Goal: Information Seeking & Learning: Learn about a topic

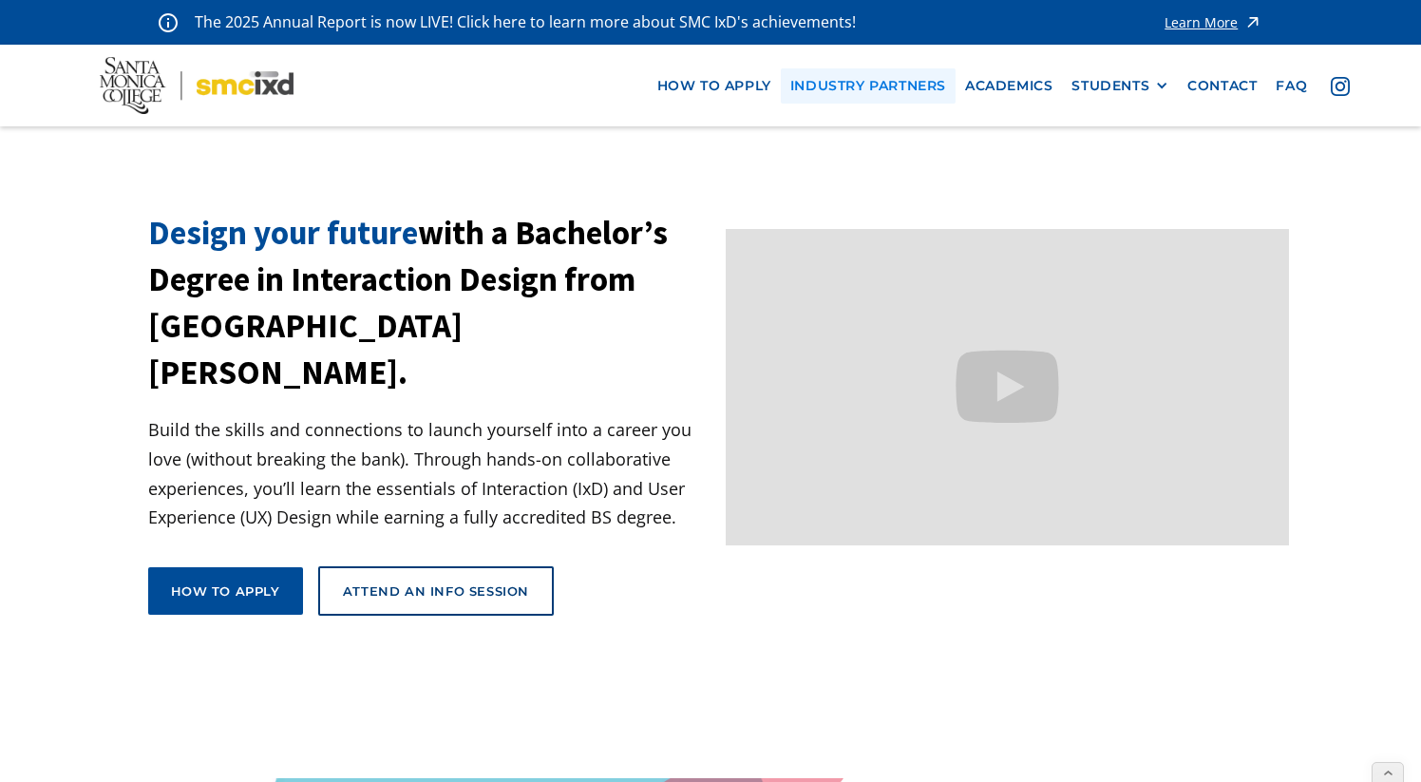
click at [902, 88] on link "industry partners" at bounding box center [868, 85] width 175 height 35
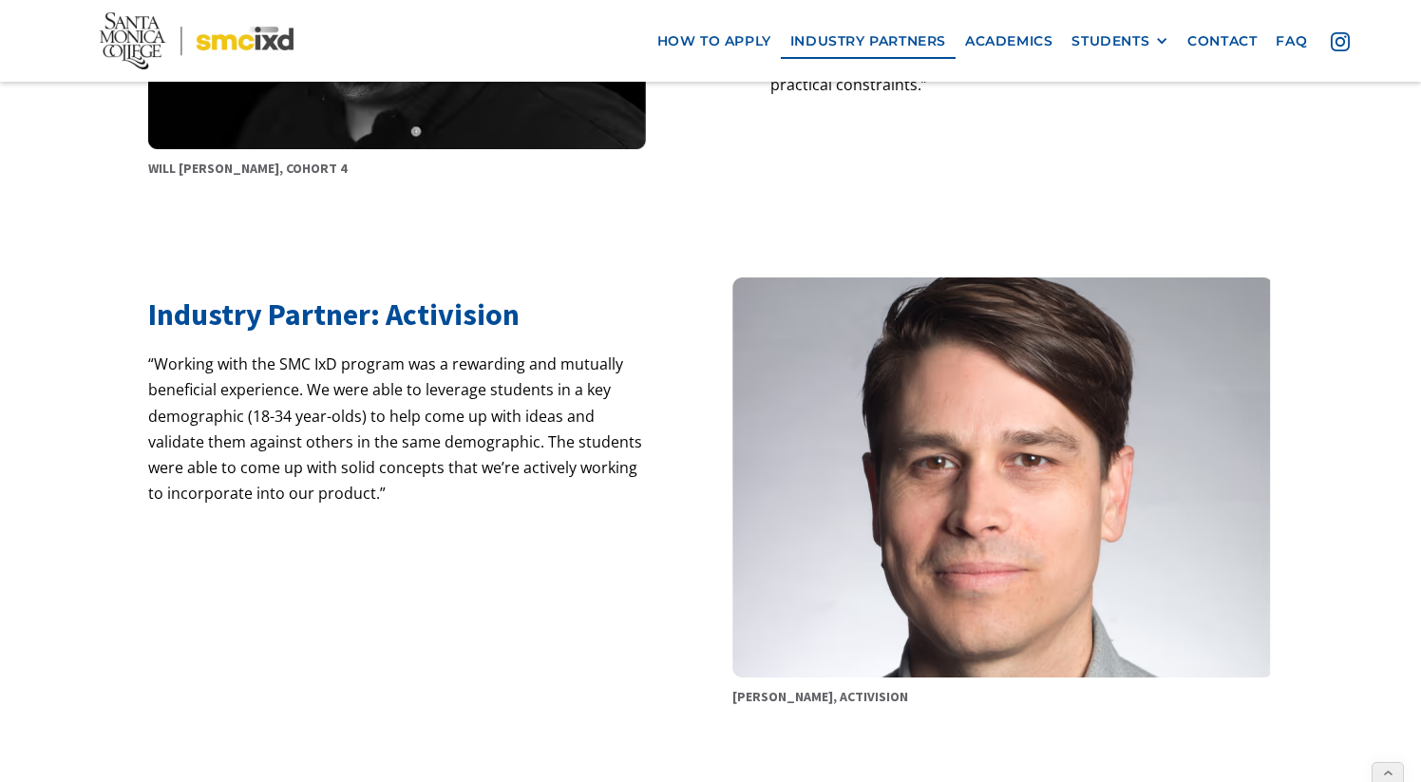
scroll to position [1134, 0]
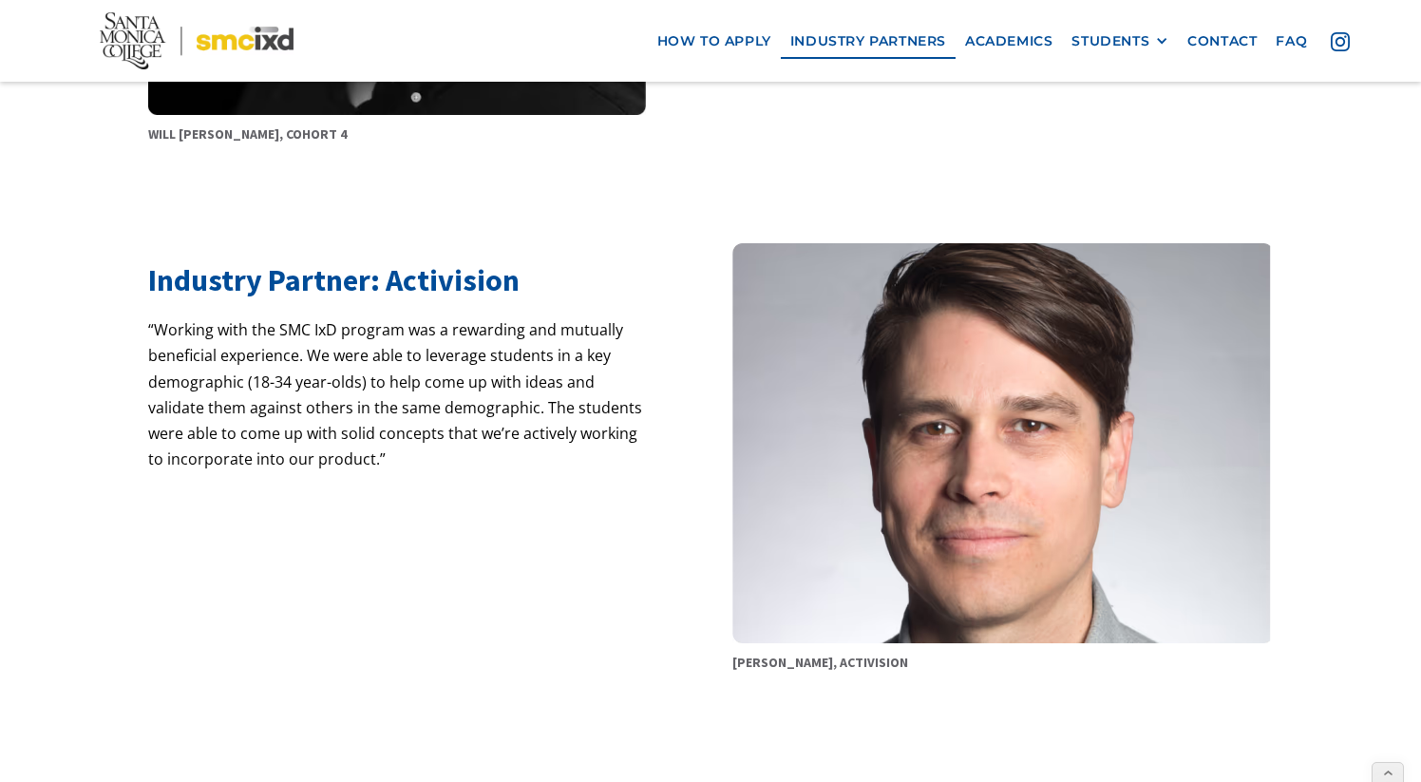
click at [333, 292] on h2 "Industry Partner: Activision" at bounding box center [399, 280] width 503 height 36
click at [479, 393] on p "“Working with the SMC IxD program was a rewarding and mutually beneficial exper…" at bounding box center [399, 407] width 503 height 180
click at [435, 407] on p "“Working with the SMC IxD program was a rewarding and mutually beneficial exper…" at bounding box center [399, 407] width 503 height 180
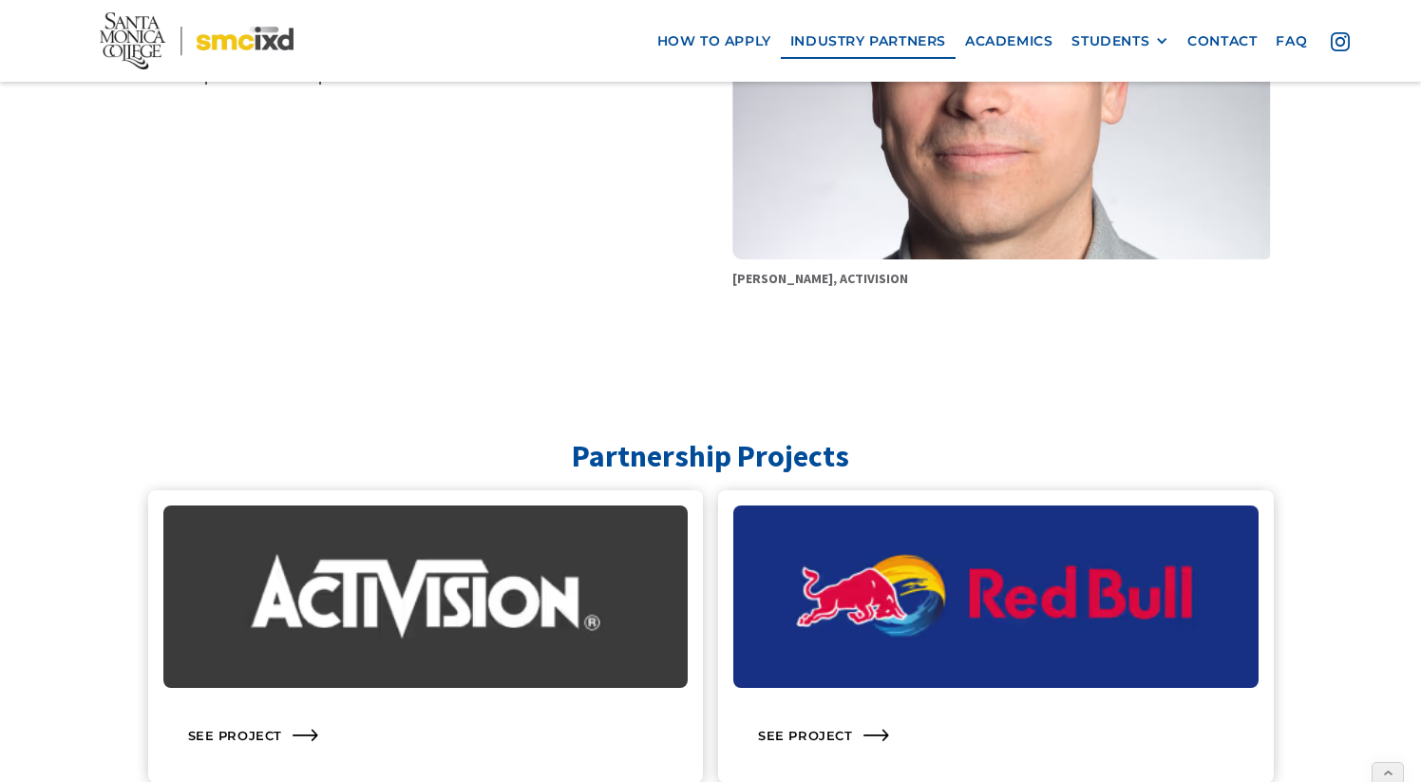
scroll to position [1693, 0]
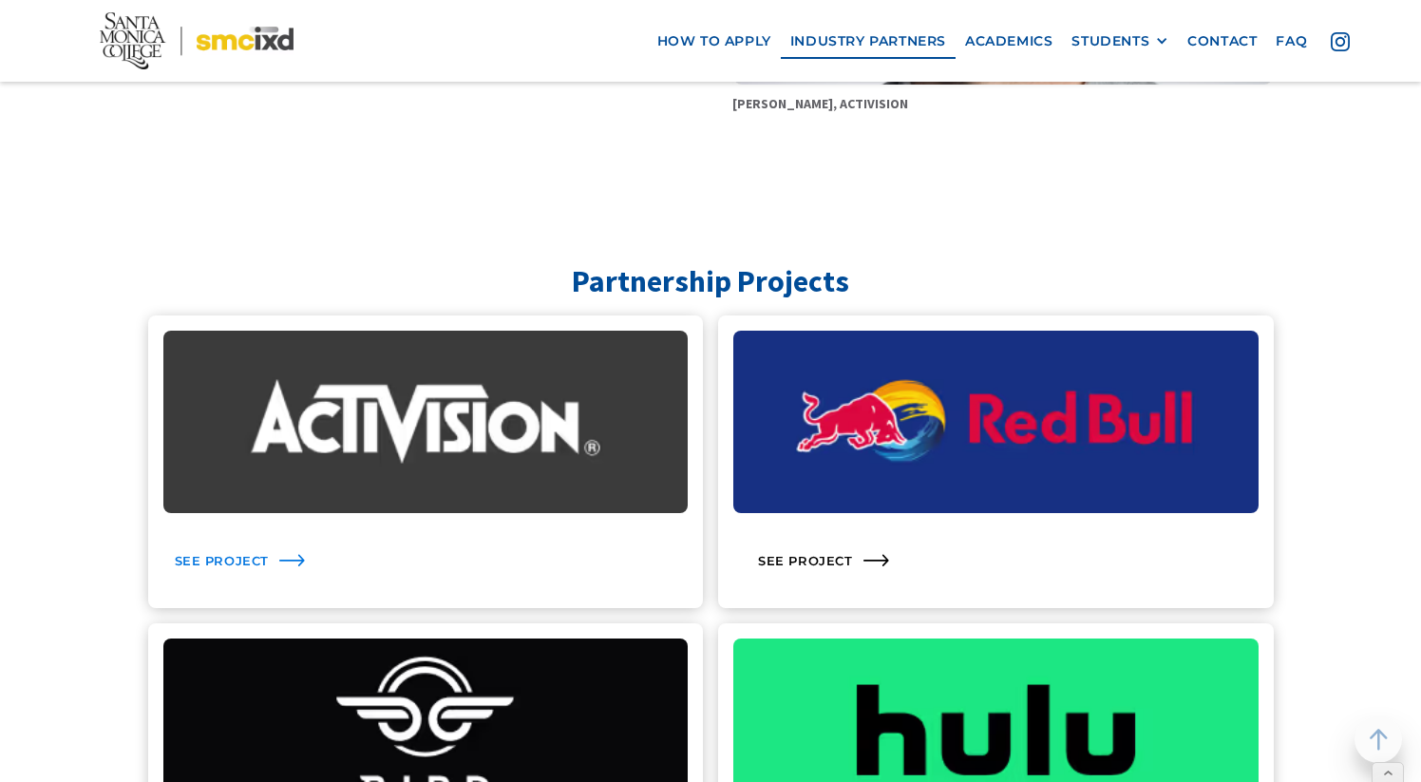
click at [241, 548] on div "See Project" at bounding box center [425, 560] width 525 height 65
click at [351, 416] on img at bounding box center [425, 422] width 525 height 182
click at [253, 553] on div "See Project" at bounding box center [222, 560] width 95 height 17
click at [214, 561] on div "See Project" at bounding box center [222, 560] width 95 height 17
click at [244, 448] on img at bounding box center [425, 422] width 525 height 182
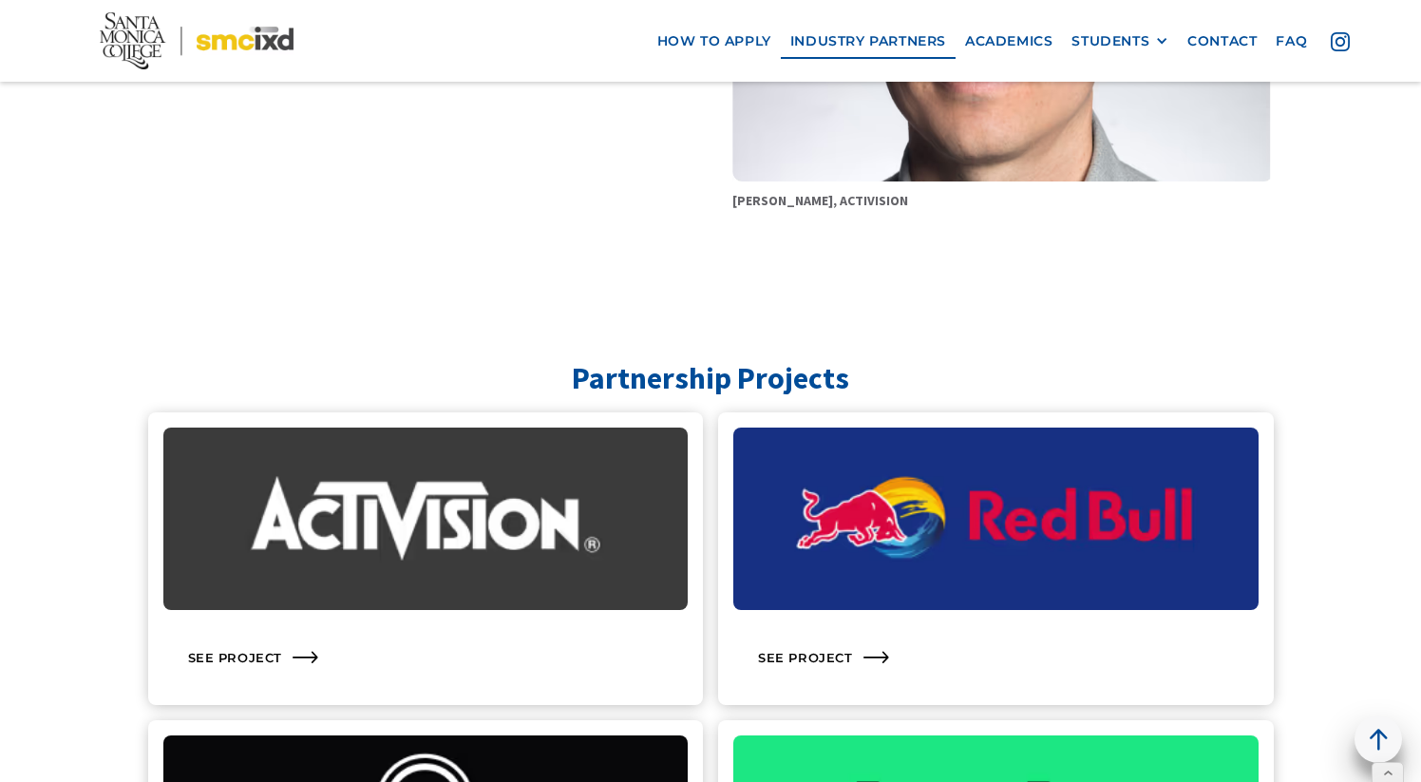
scroll to position [1591, 0]
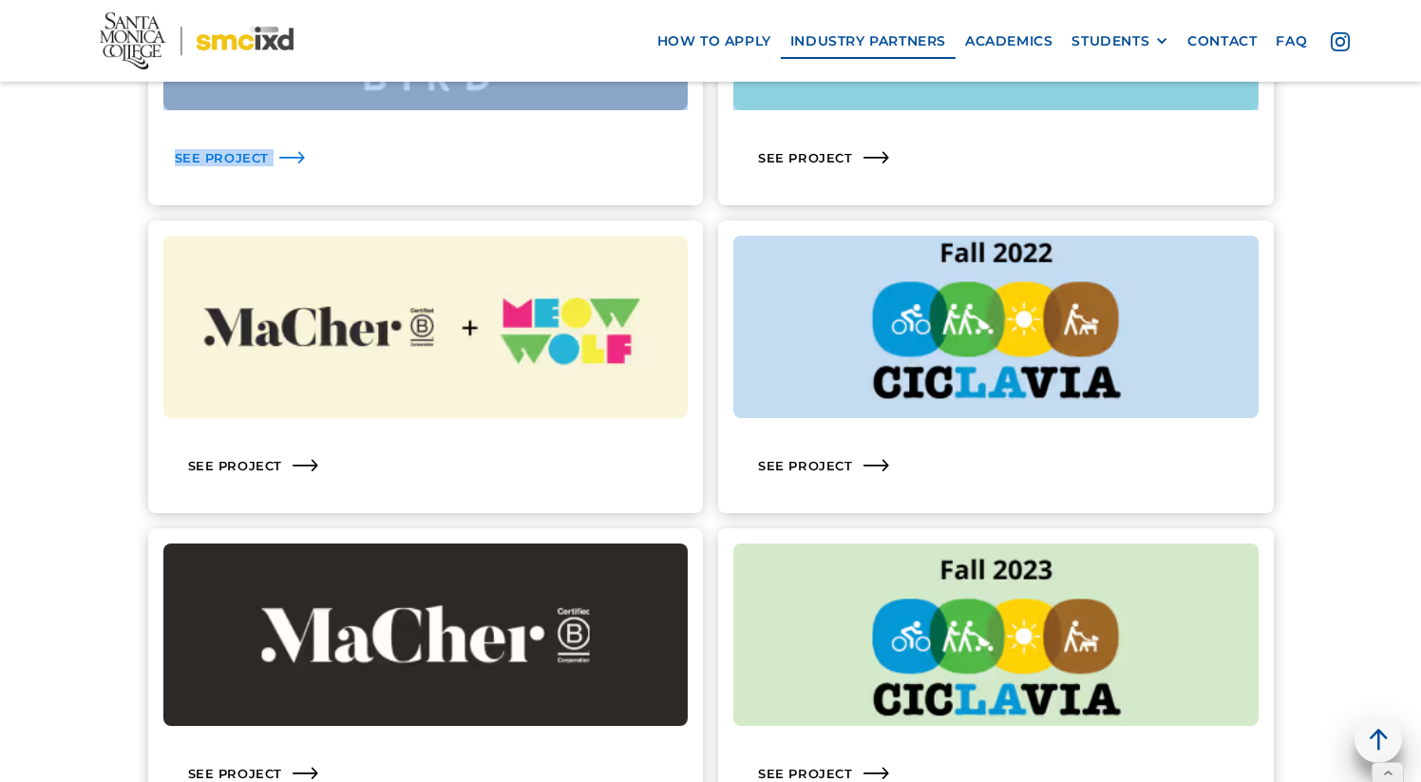
scroll to position [3116, 0]
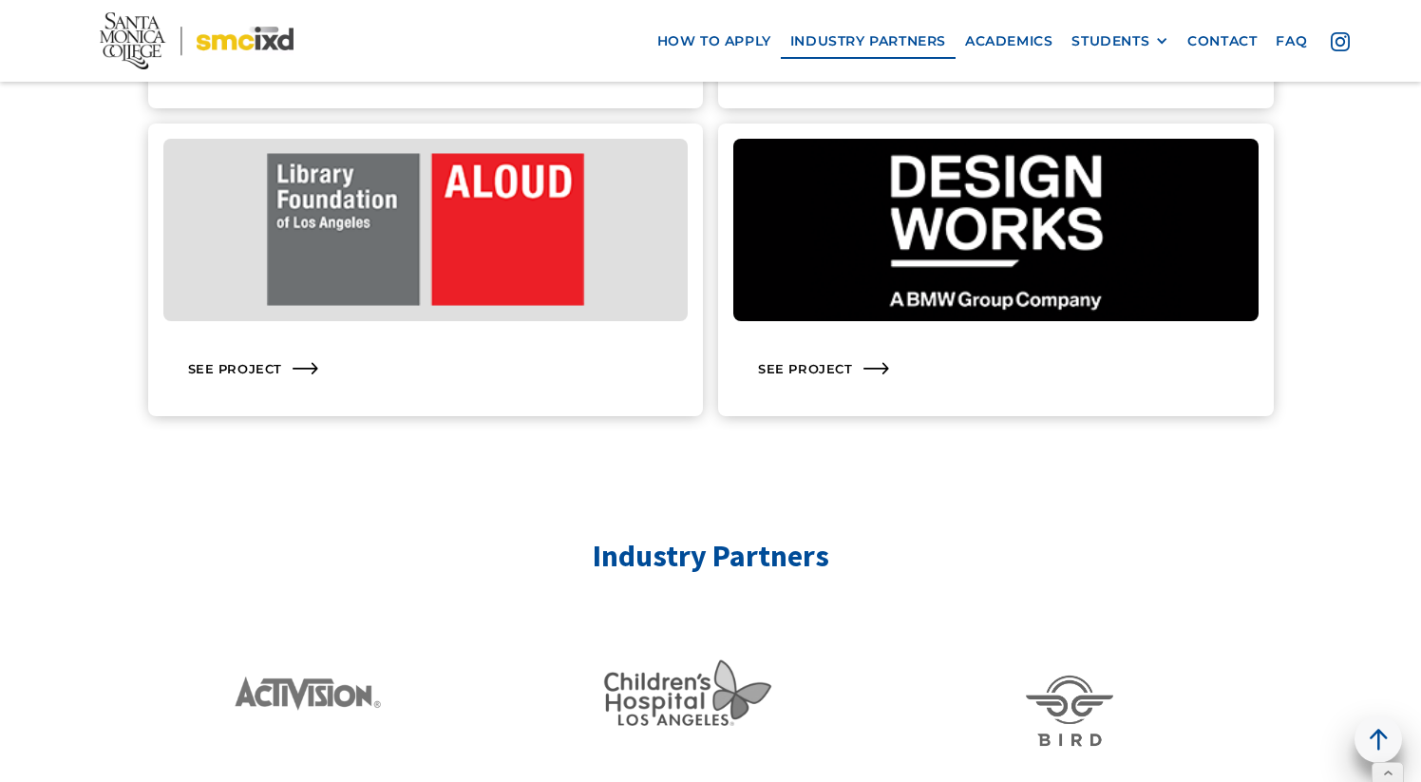
click at [406, 491] on main "close how to apply industry partners STUDENTS Grad Show 2025 Current Students A…" at bounding box center [710, 651] width 1421 height 7280
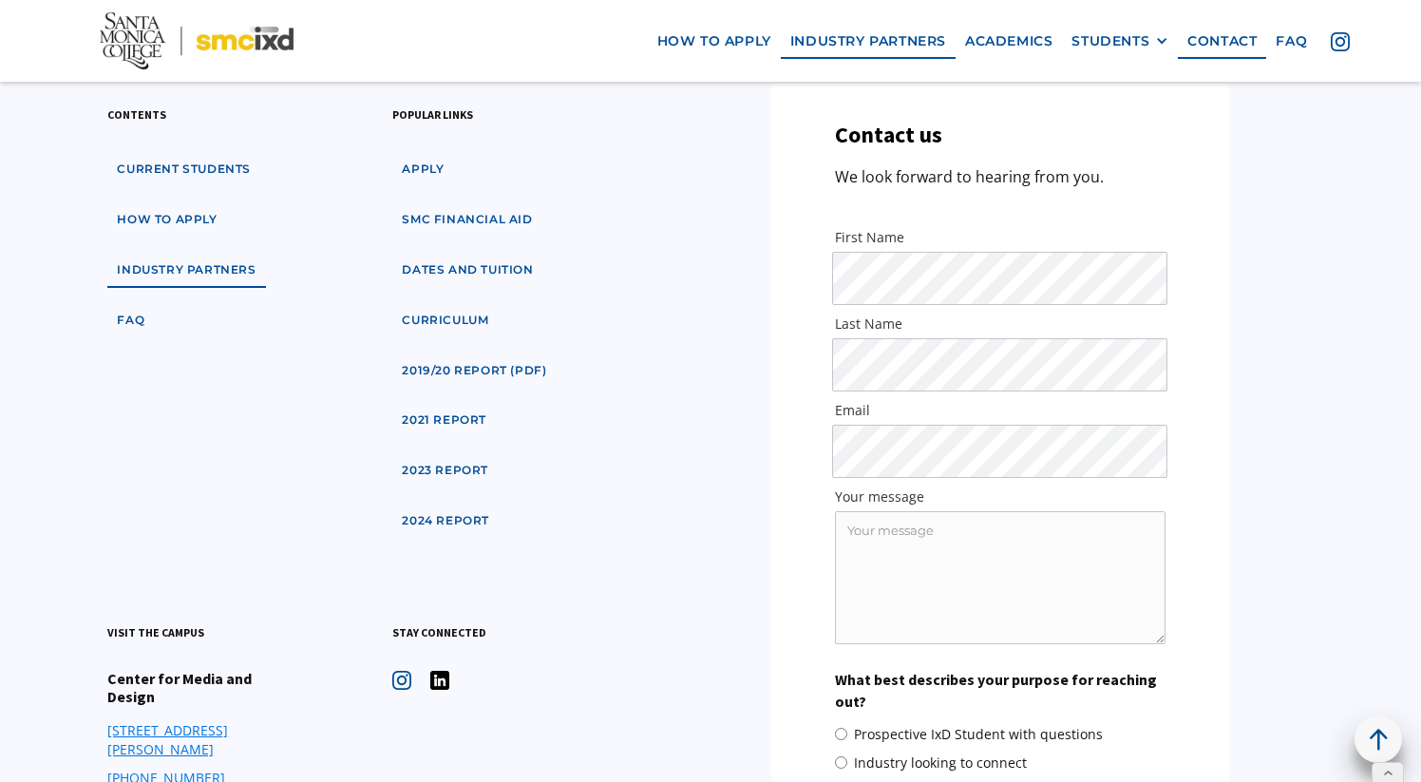
scroll to position [6422, 0]
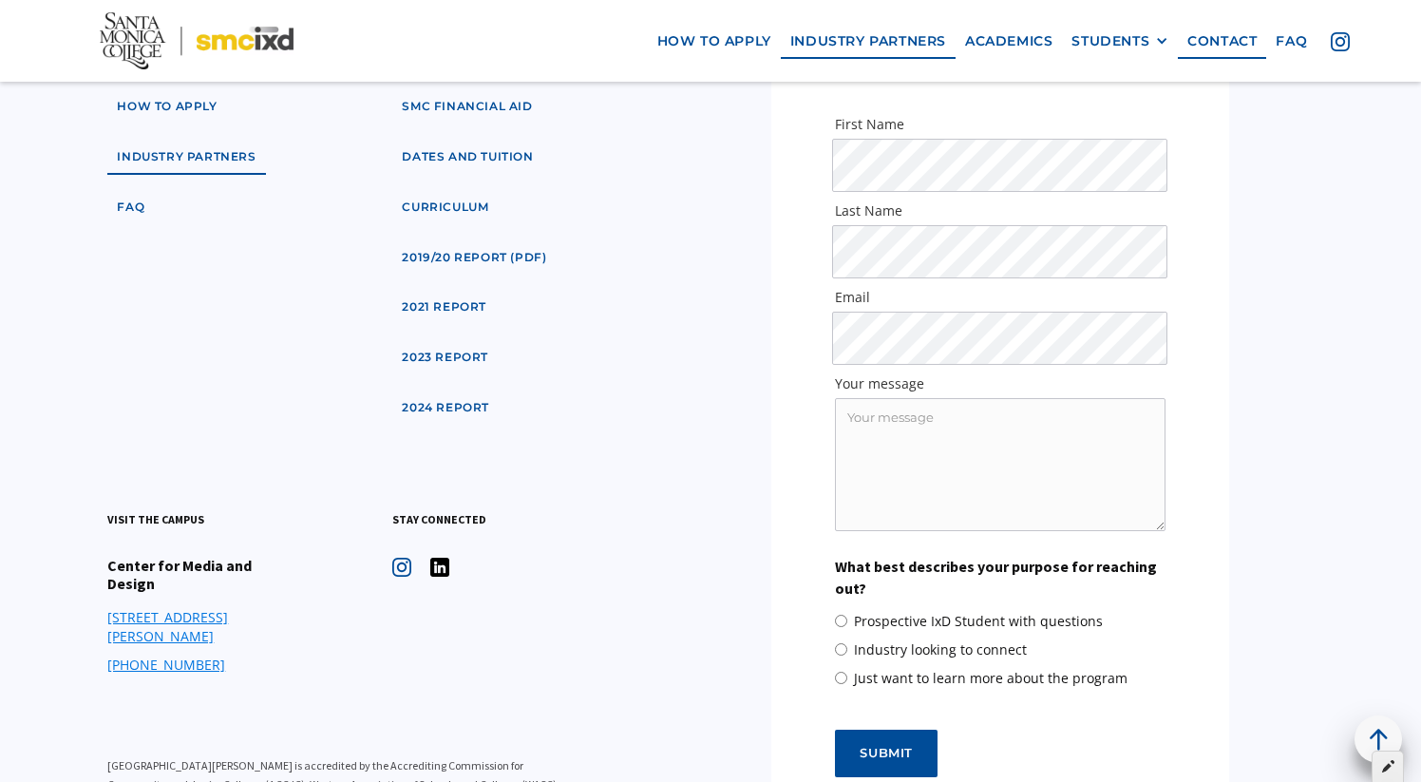
click at [1392, 765] on icon at bounding box center [1388, 765] width 12 height 13
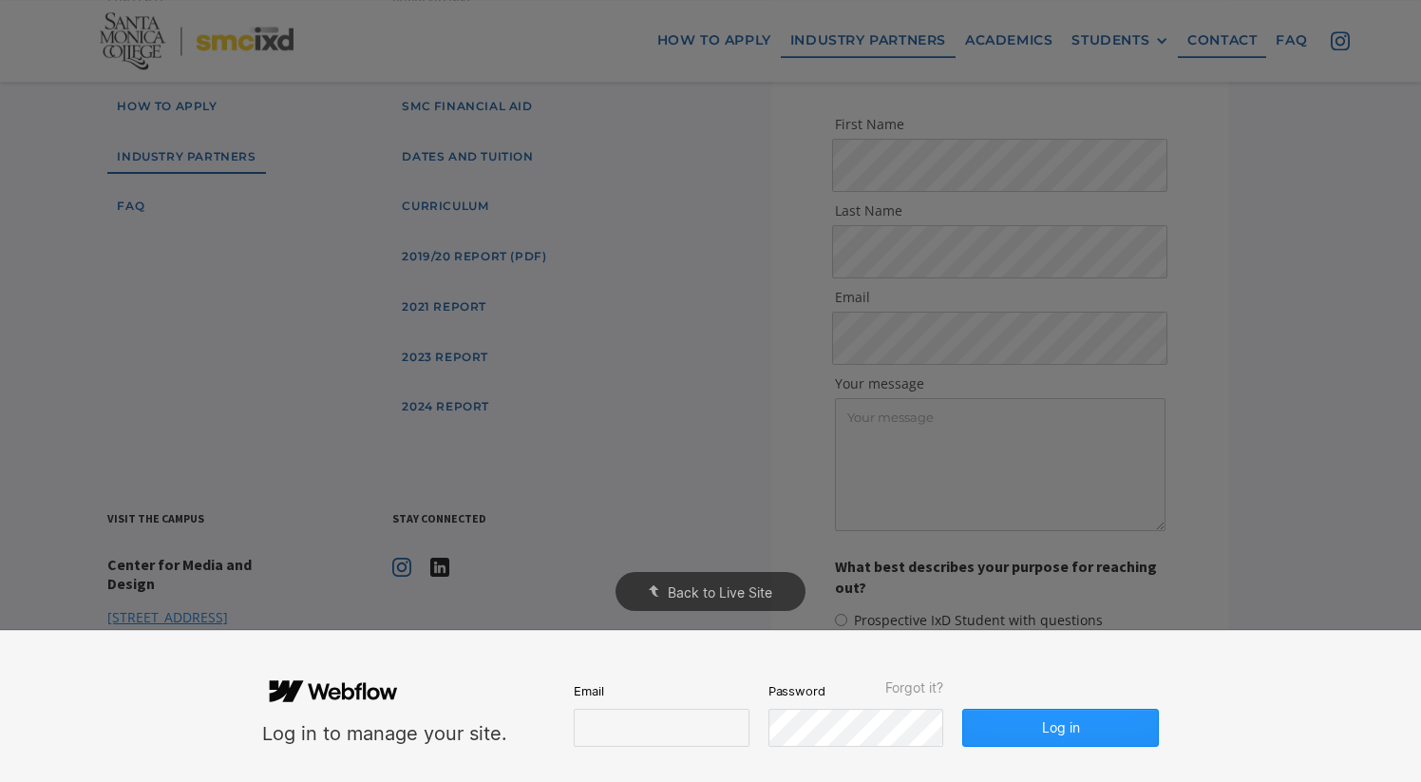
scroll to position [0, 0]
type input "CHAN_NICOLE@smc.edu"
click at [1081, 736] on button "Log in" at bounding box center [1061, 728] width 196 height 38
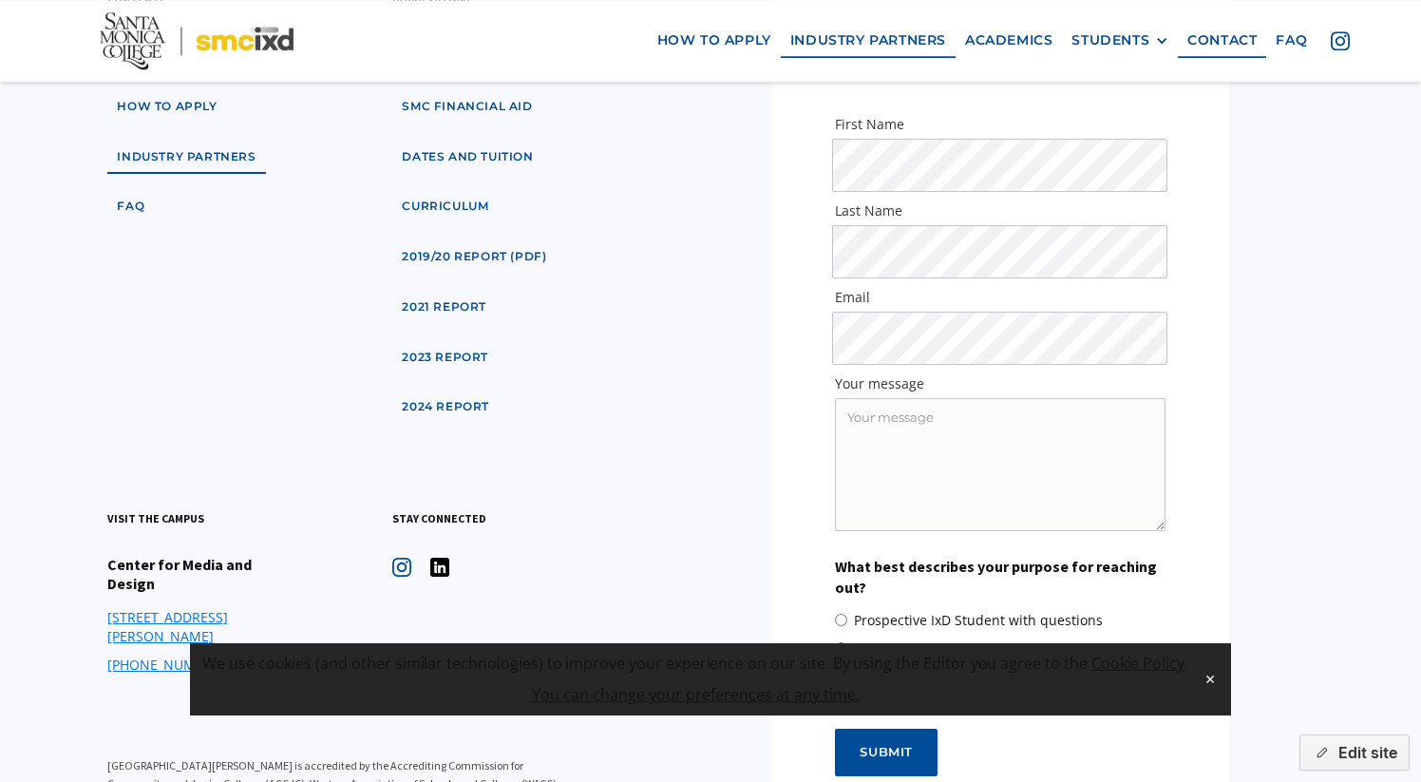
click at [1318, 658] on div "Contact us We look forward to hearing from you. First Name Last Name Email Your…" at bounding box center [1000, 451] width 636 height 961
drag, startPoint x: 1208, startPoint y: 676, endPoint x: 1139, endPoint y: 638, distance: 79.1
click at [1208, 676] on button "✕" at bounding box center [1210, 679] width 27 height 28
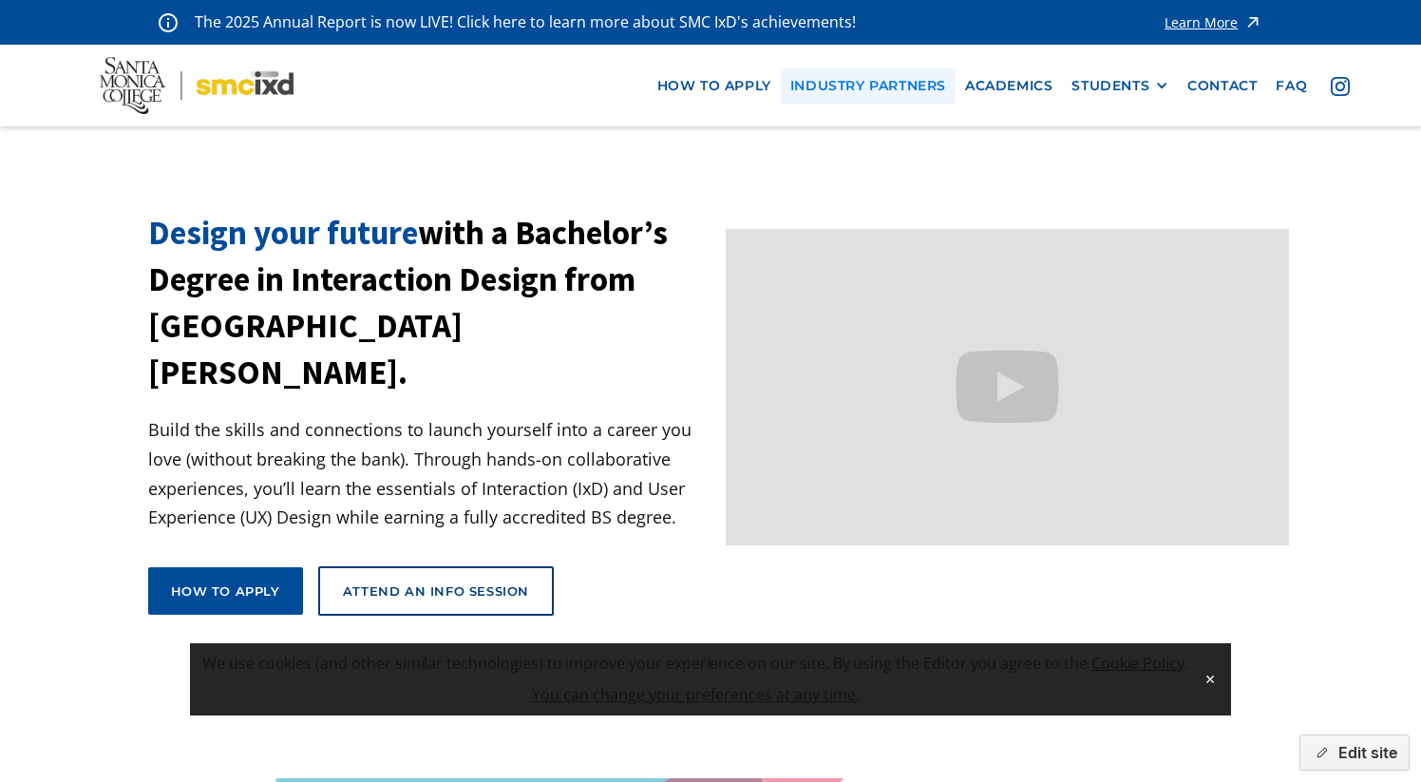
click at [824, 86] on link "industry partners" at bounding box center [868, 85] width 175 height 35
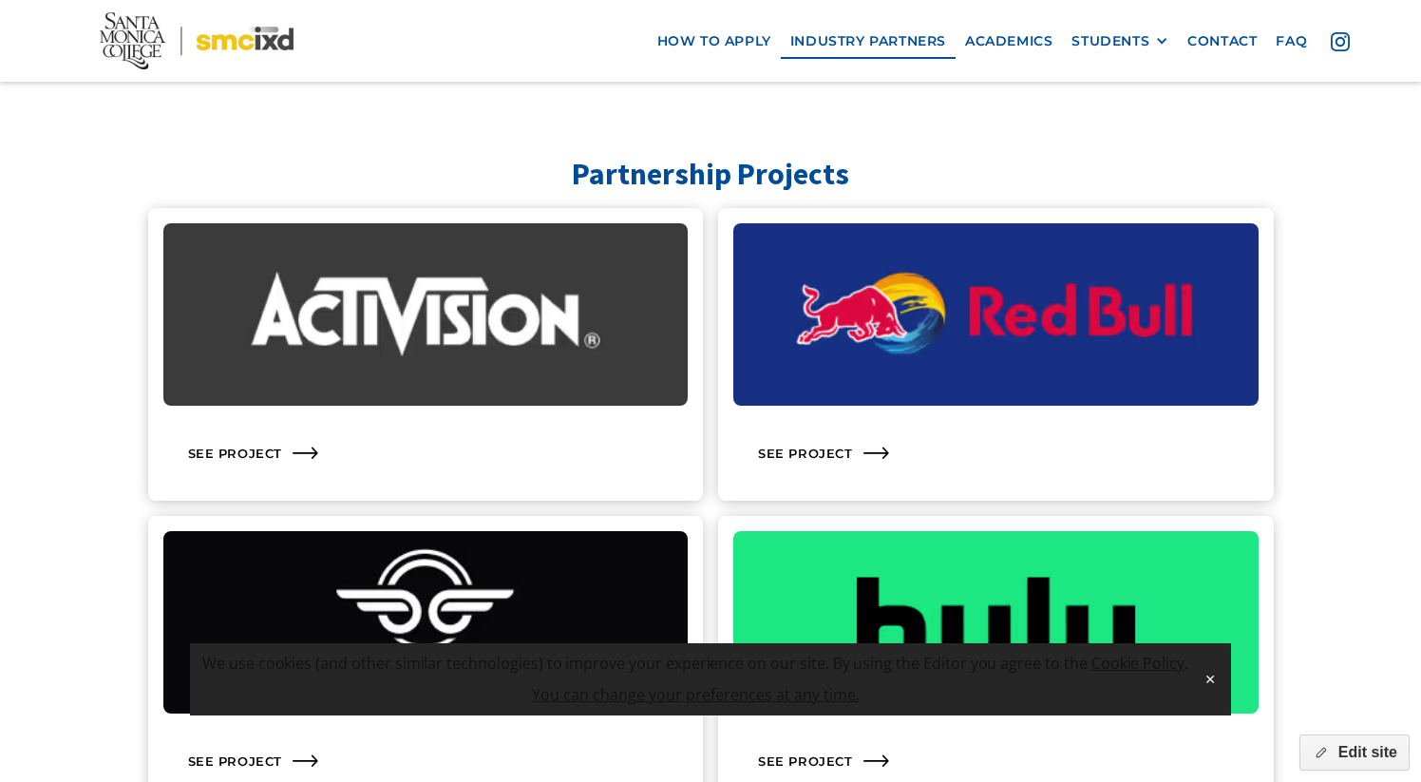
scroll to position [1825, 0]
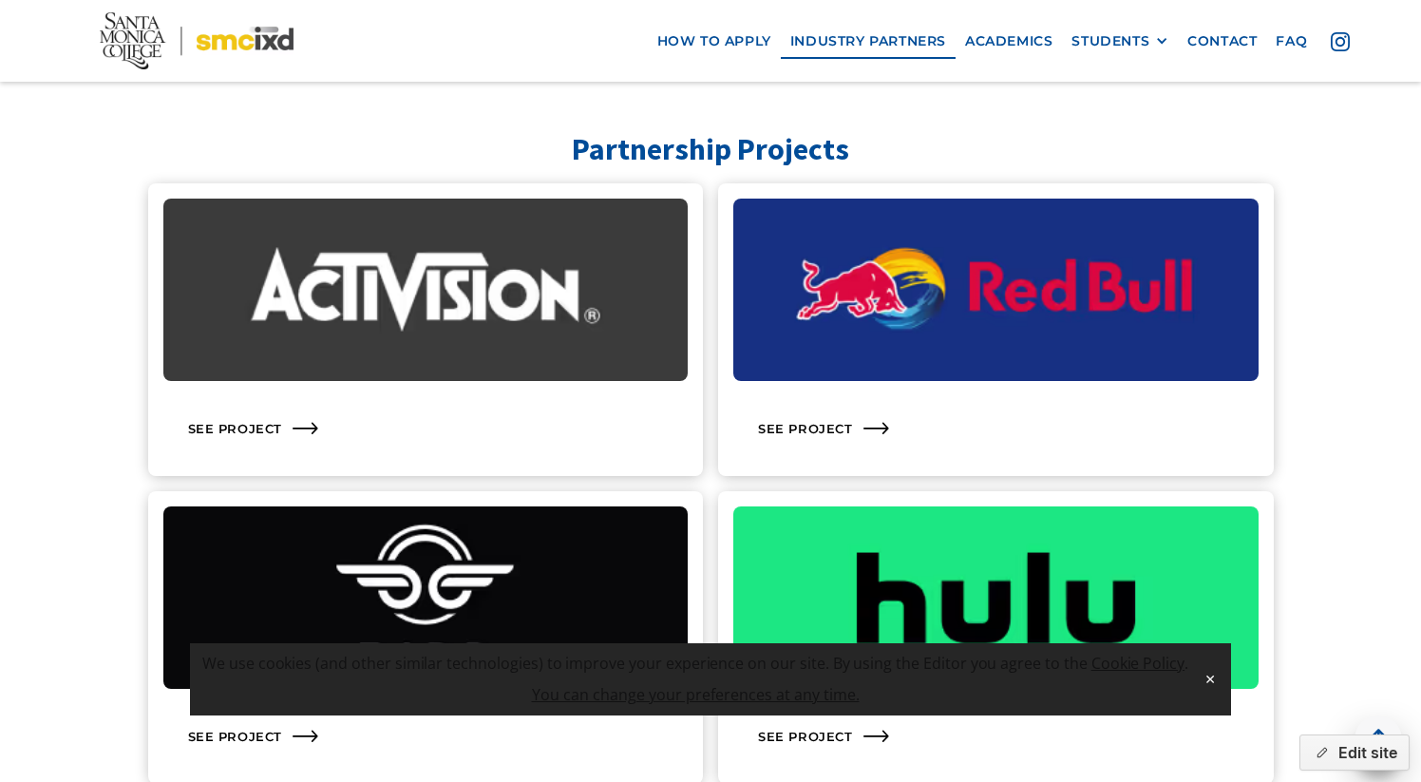
click at [292, 318] on img at bounding box center [425, 290] width 525 height 182
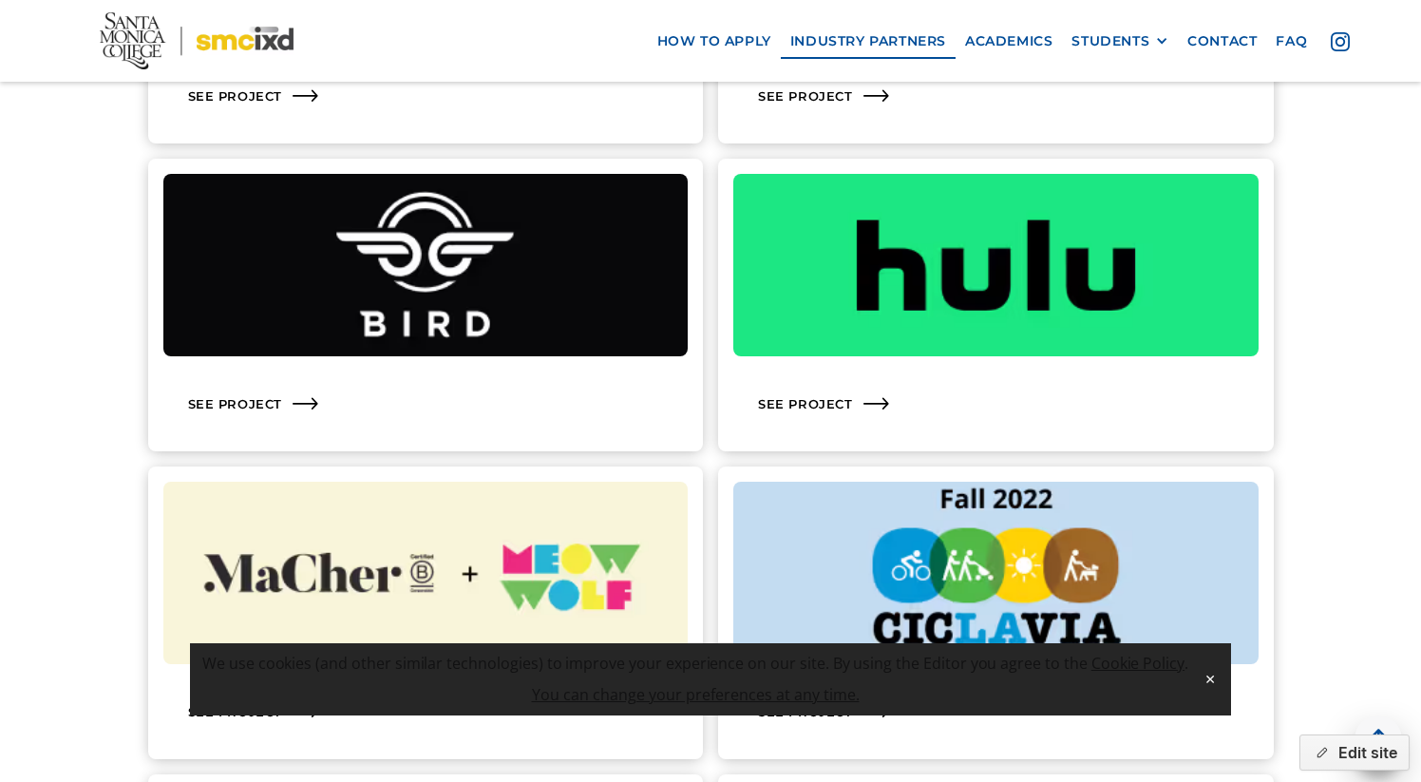
scroll to position [2175, 0]
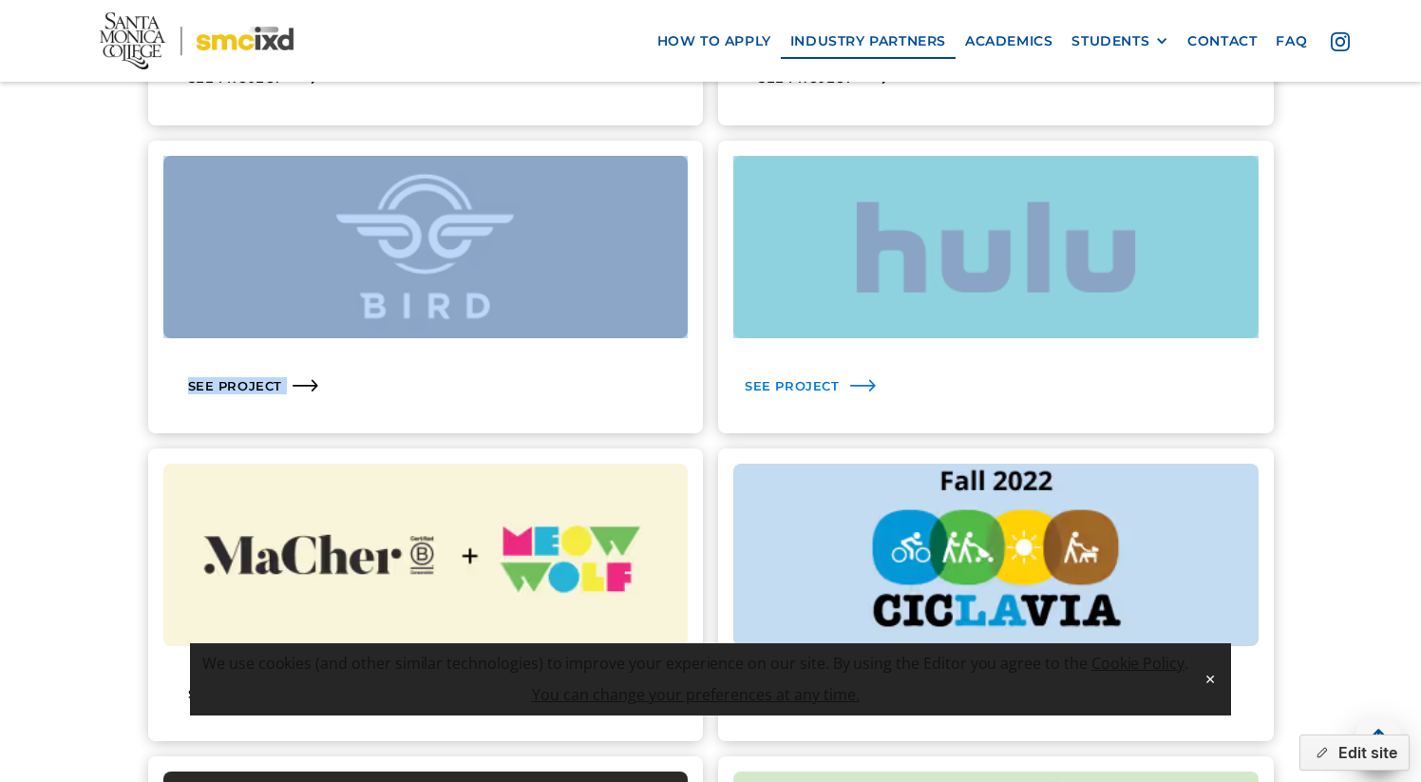
click at [813, 387] on div "See Project" at bounding box center [792, 385] width 95 height 17
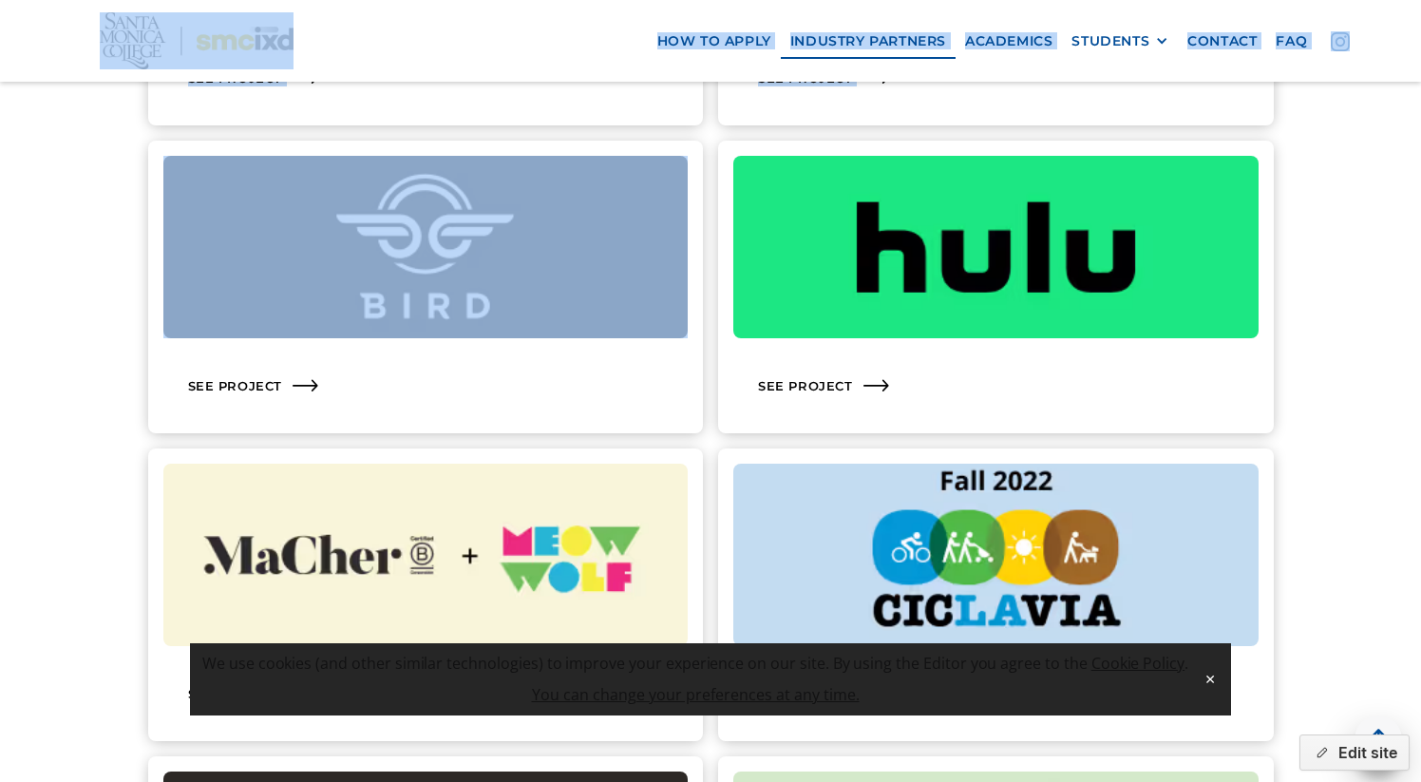
click at [404, 550] on img at bounding box center [425, 555] width 525 height 182
click at [315, 519] on img at bounding box center [425, 555] width 525 height 182
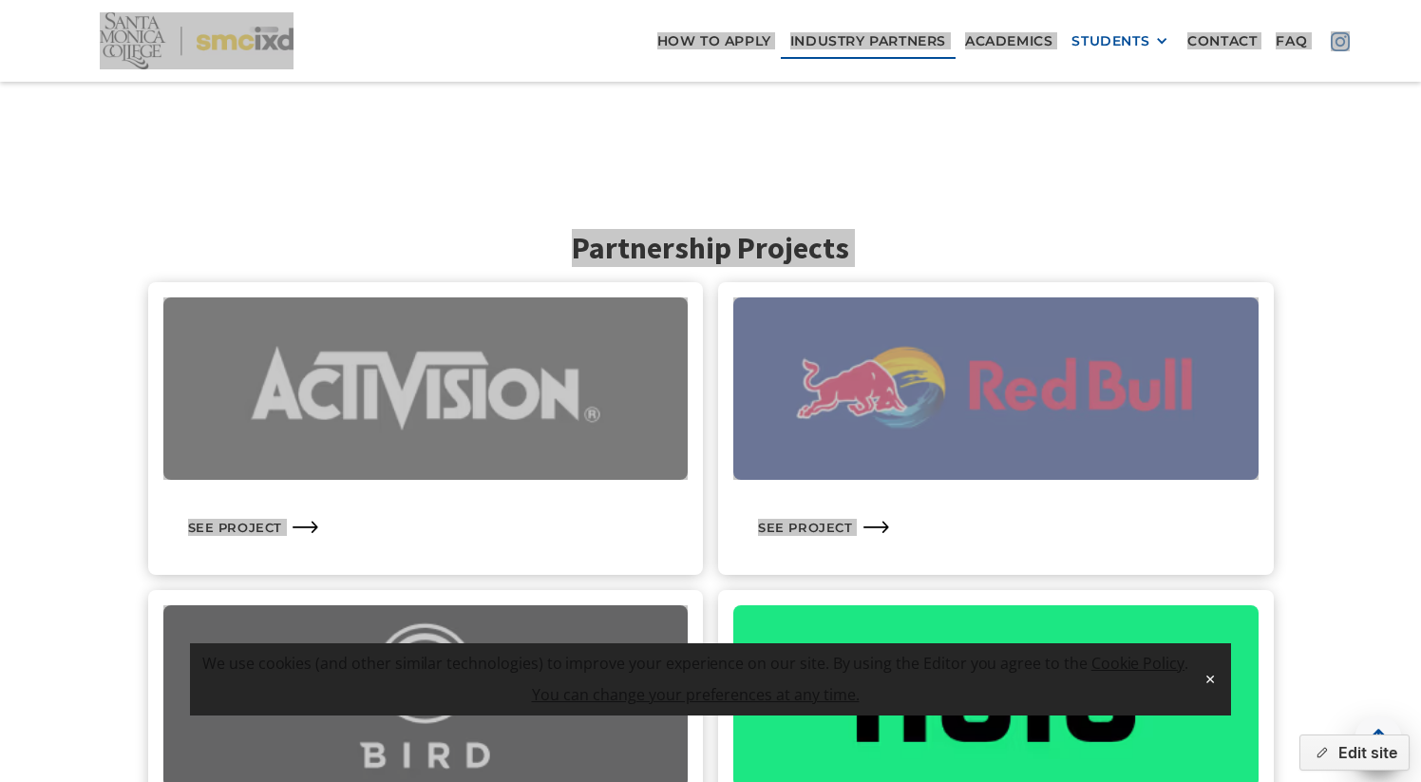
scroll to position [1679, 0]
